Goal: Use online tool/utility: Utilize a website feature to perform a specific function

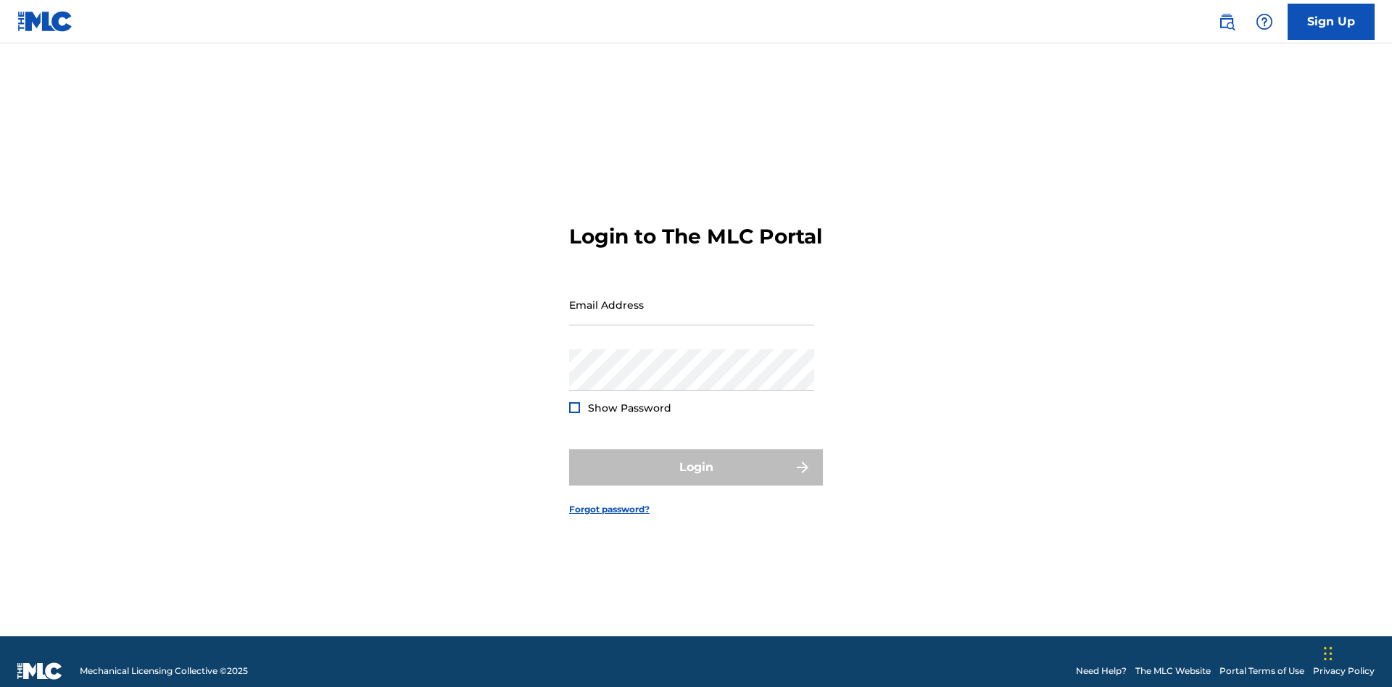
scroll to position [19, 0]
click at [692, 298] on input "Email Address" at bounding box center [691, 304] width 245 height 41
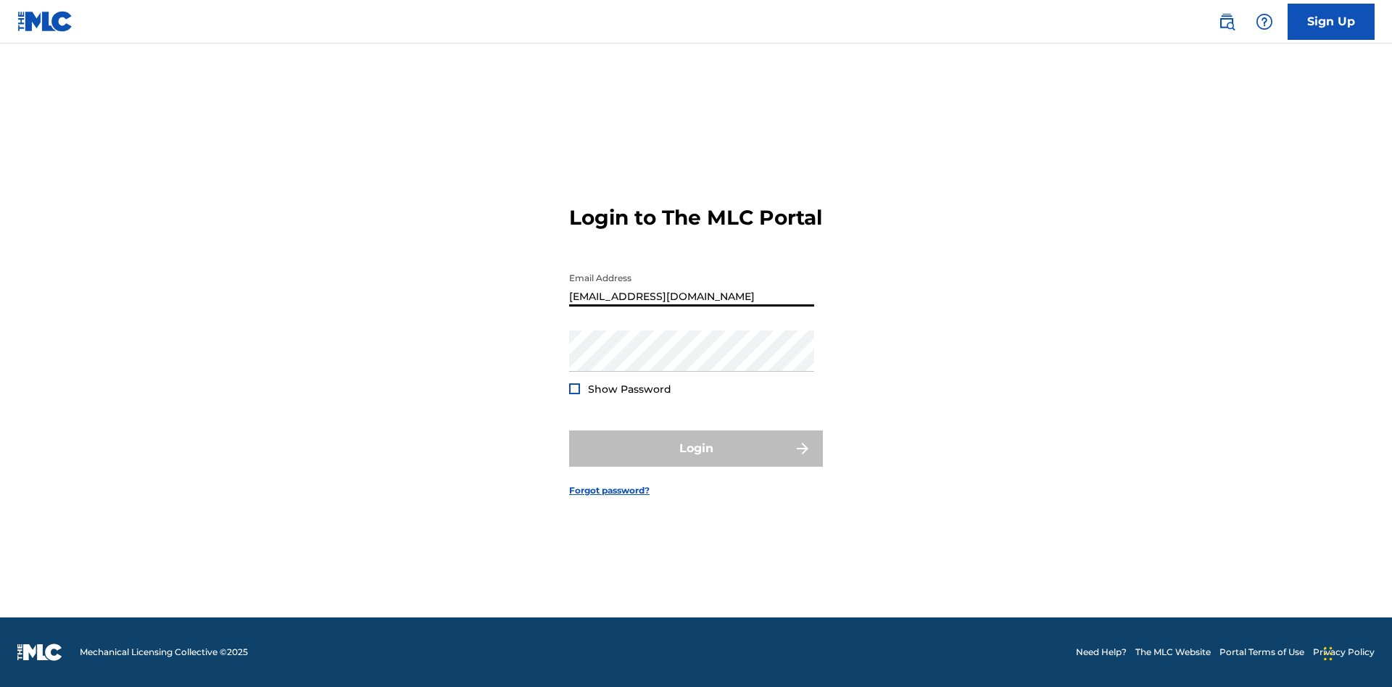
scroll to position [0, 41]
type input "d042f0f1-cab8-491d-ac02-c0b4ea006219@mailslurp.net"
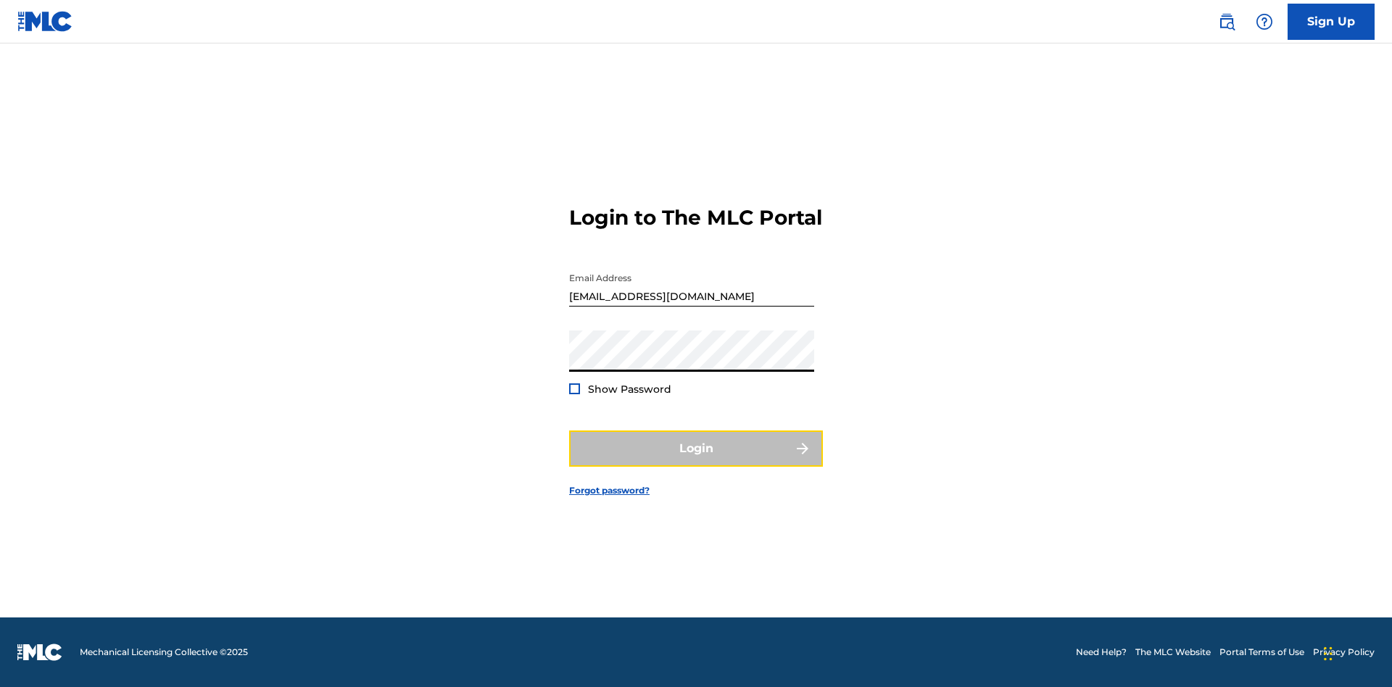
click at [696, 461] on button "Login" at bounding box center [696, 449] width 254 height 36
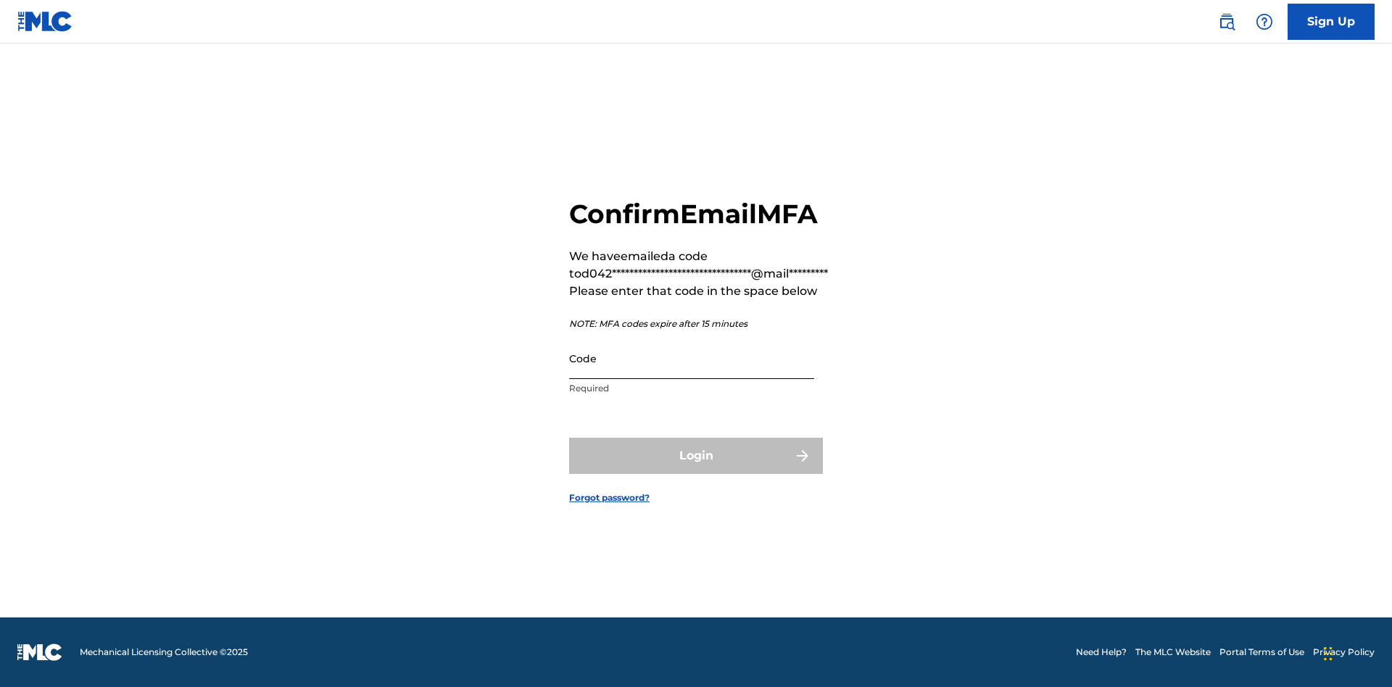
click at [692, 358] on input "Code" at bounding box center [691, 358] width 245 height 41
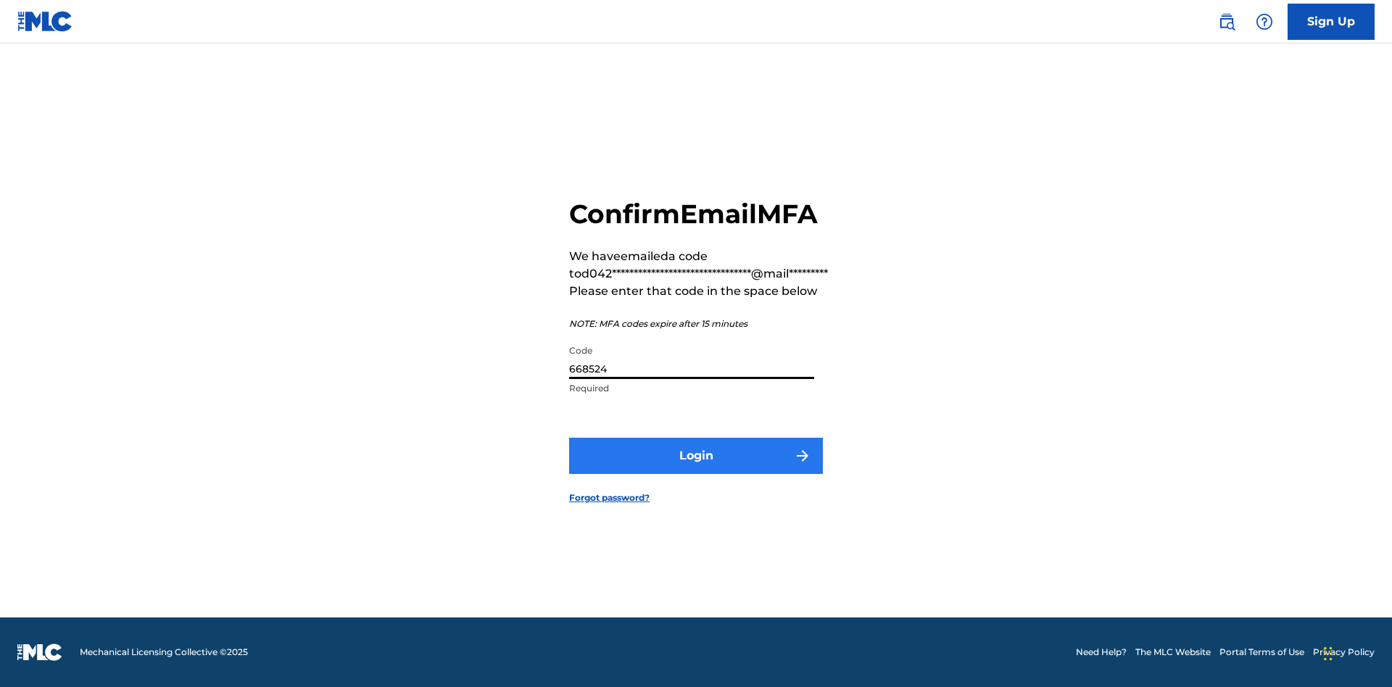
type input "668524"
click at [696, 455] on button "Login" at bounding box center [696, 456] width 254 height 36
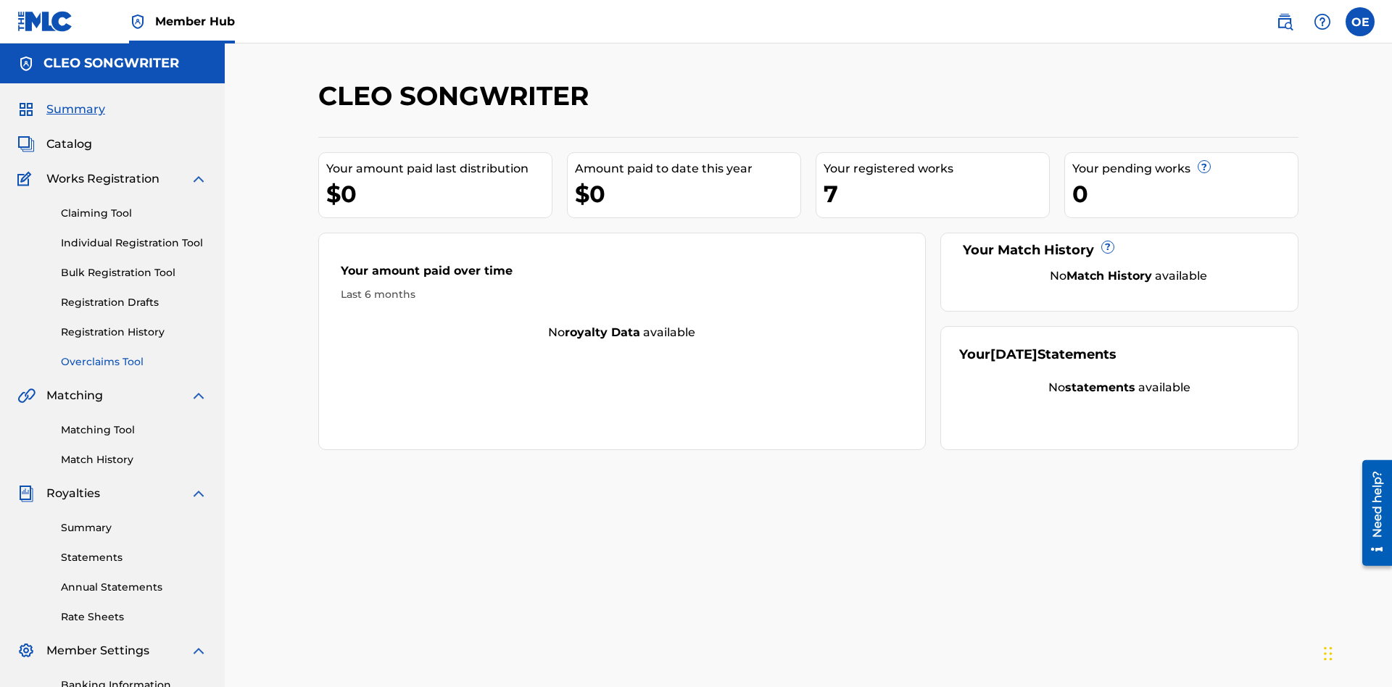
click at [134, 355] on link "Overclaims Tool" at bounding box center [134, 362] width 146 height 15
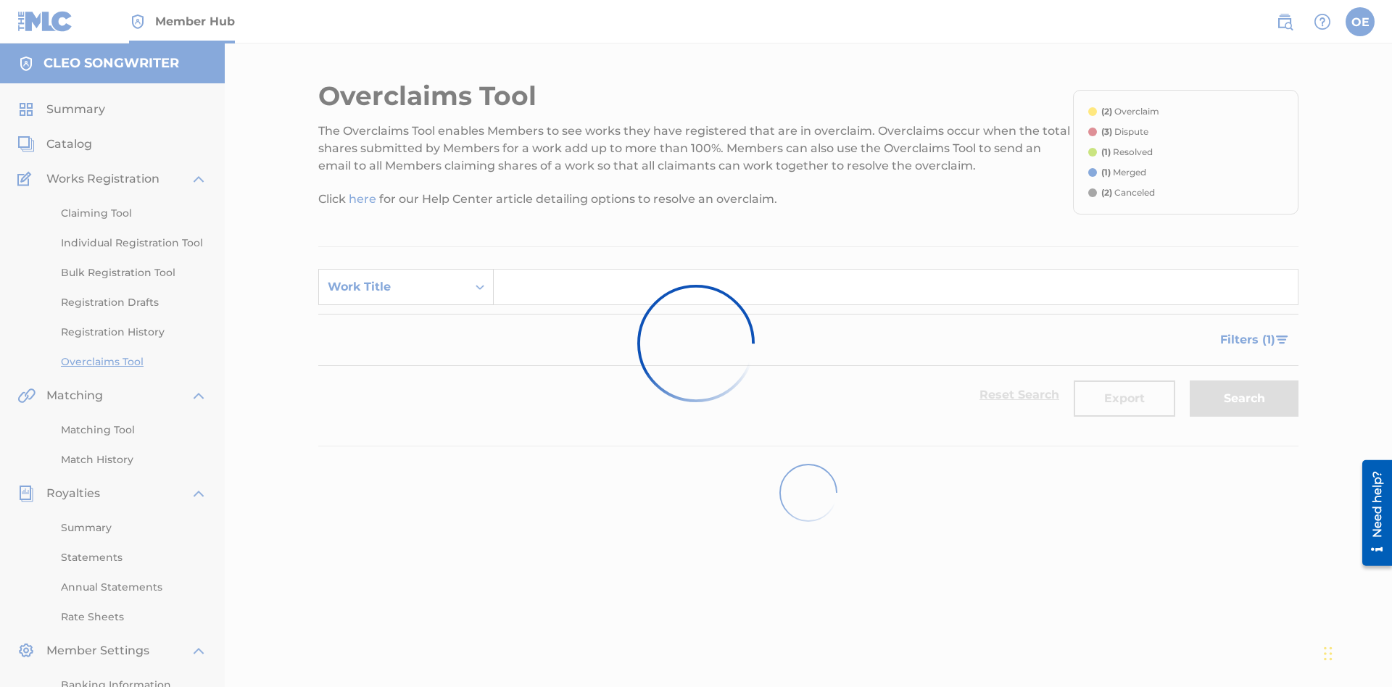
click at [393, 278] on div "Work Title" at bounding box center [393, 286] width 131 height 17
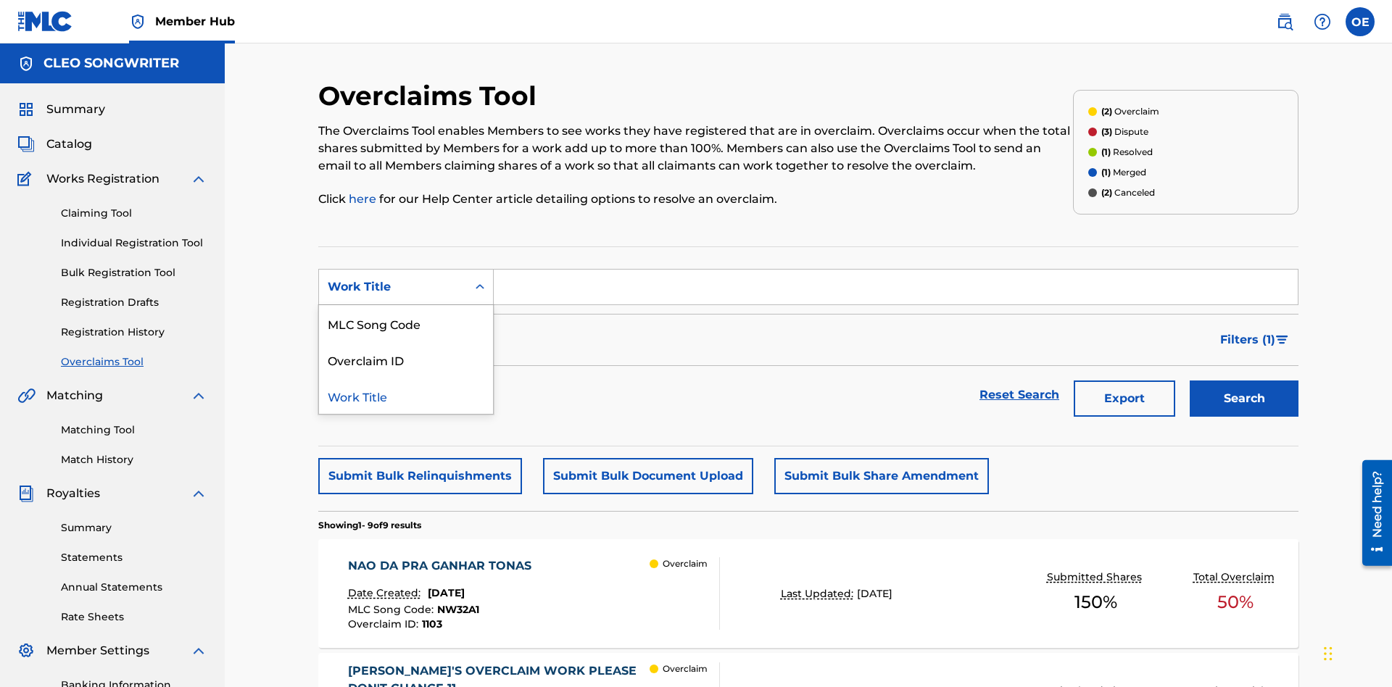
scroll to position [186, 0]
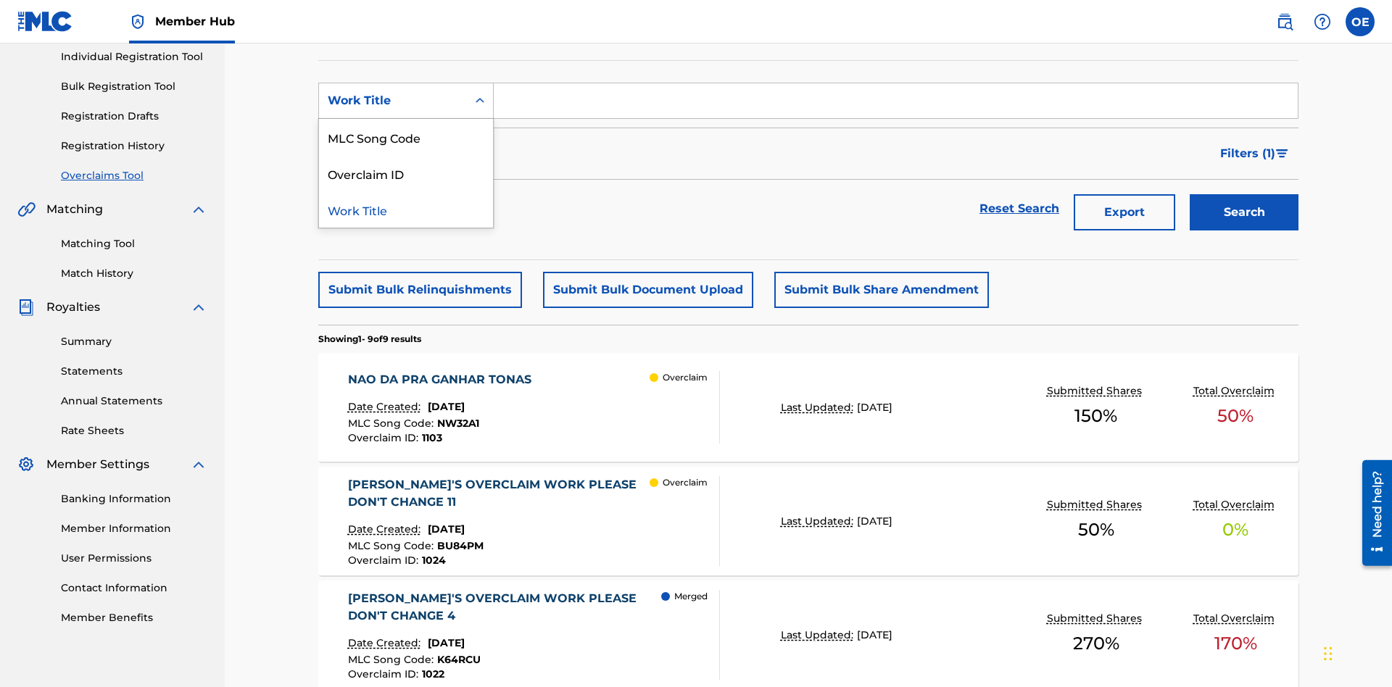
click at [406, 137] on div "MLC Song Code" at bounding box center [406, 137] width 174 height 36
click at [895, 104] on input "Search Form" at bounding box center [896, 100] width 804 height 35
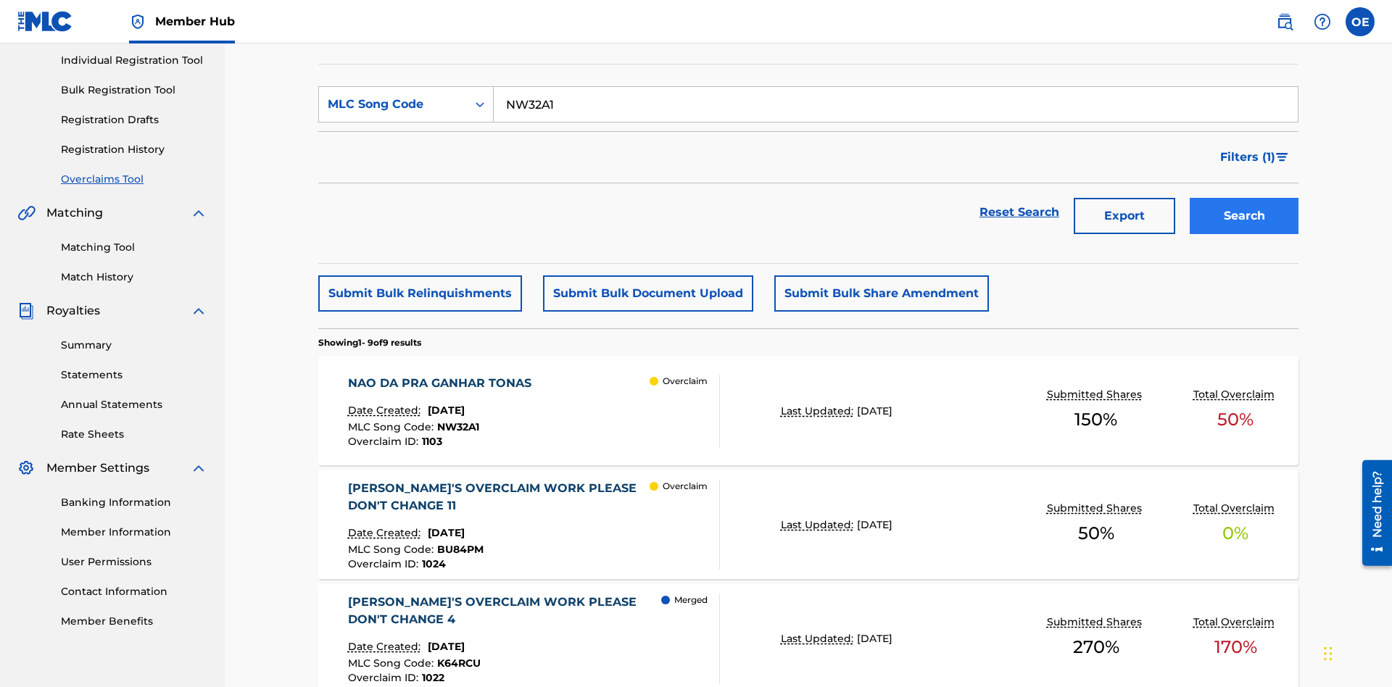
type input "NW32A1"
click at [1244, 198] on button "Search" at bounding box center [1244, 216] width 109 height 36
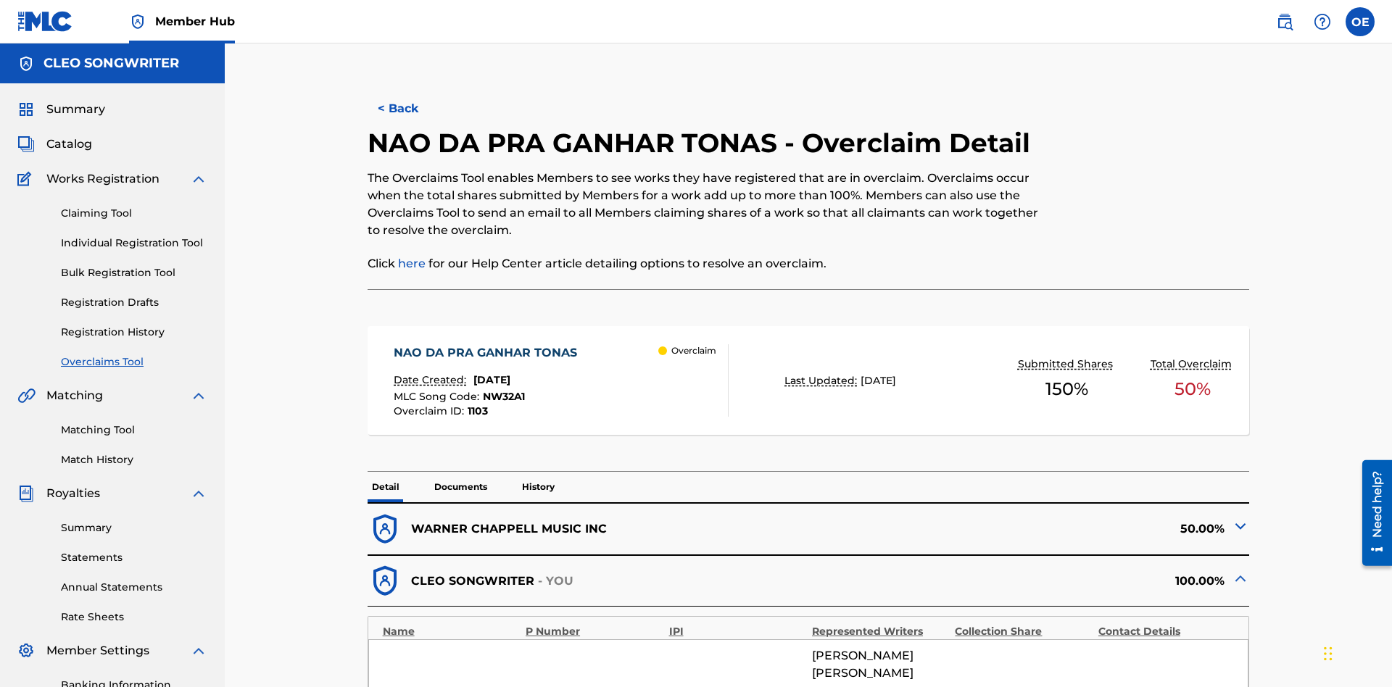
scroll to position [40, 0]
